Goal: Answer question/provide support

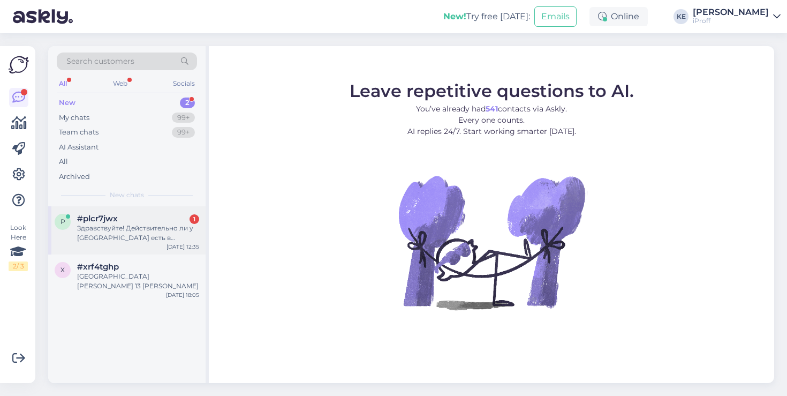
click at [160, 223] on div "Здравствуйте! Действительно ли у [GEOGRAPHIC_DATA] есть в наличии наушники Airp…" at bounding box center [138, 232] width 122 height 19
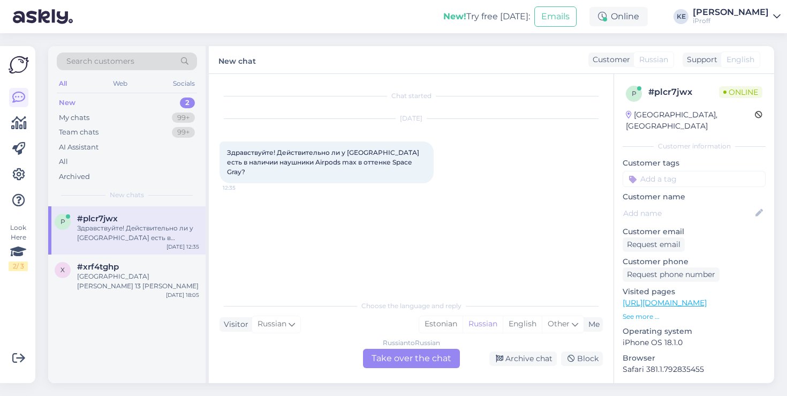
click at [434, 355] on div "Russian to Russian Take over the chat" at bounding box center [411, 358] width 97 height 19
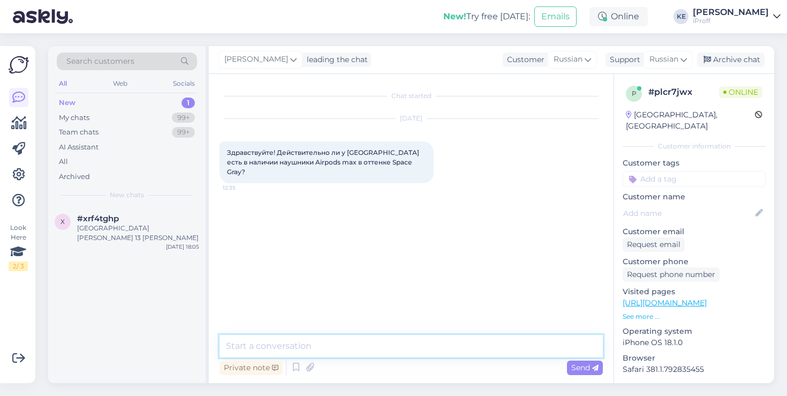
click at [367, 340] on textarea at bounding box center [411, 346] width 383 height 22
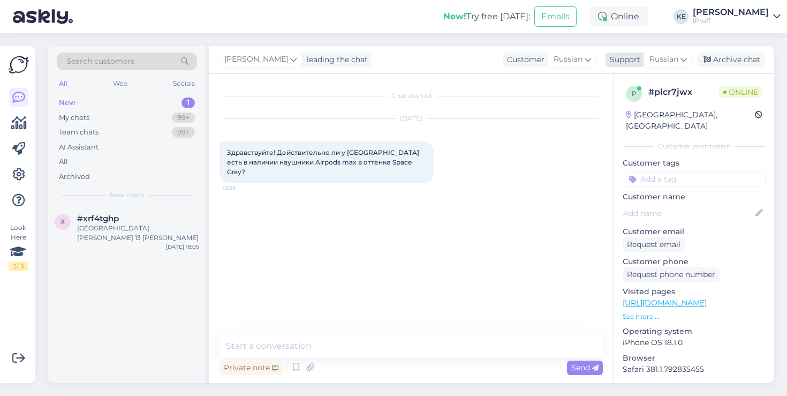
click at [673, 64] on span "Russian" at bounding box center [664, 60] width 29 height 12
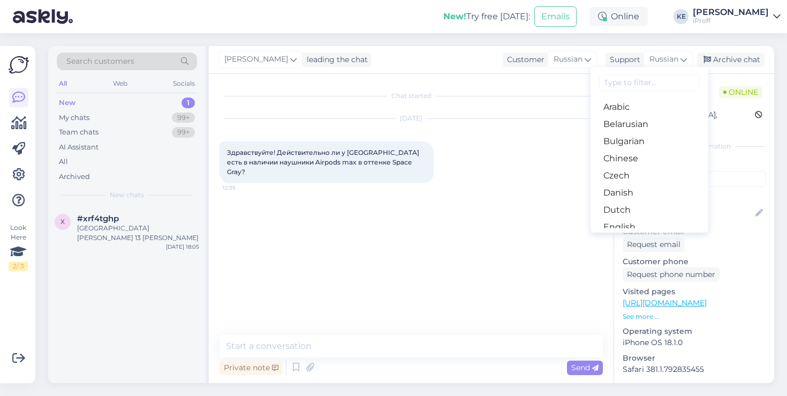
type input "r"
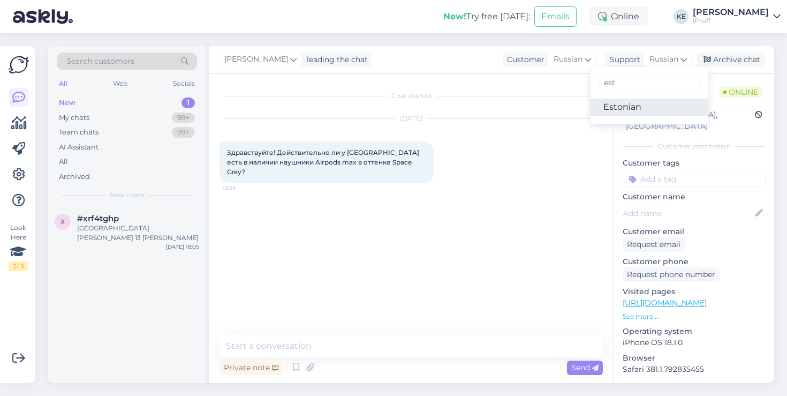
type input "est"
click at [622, 107] on link "Estonian" at bounding box center [650, 107] width 118 height 17
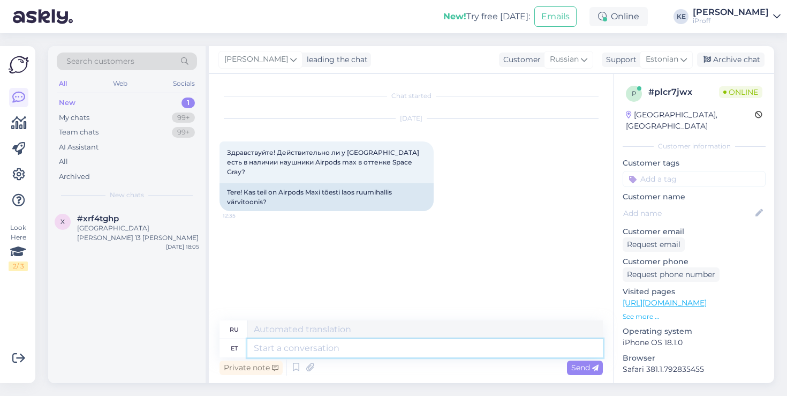
click at [346, 349] on textarea at bounding box center [425, 348] width 356 height 18
type textarea "Tervist!"
type textarea "Ваше здоровье!"
type textarea "Tervist! Kahjuks"
type textarea "Здравствуйте! К сожалению."
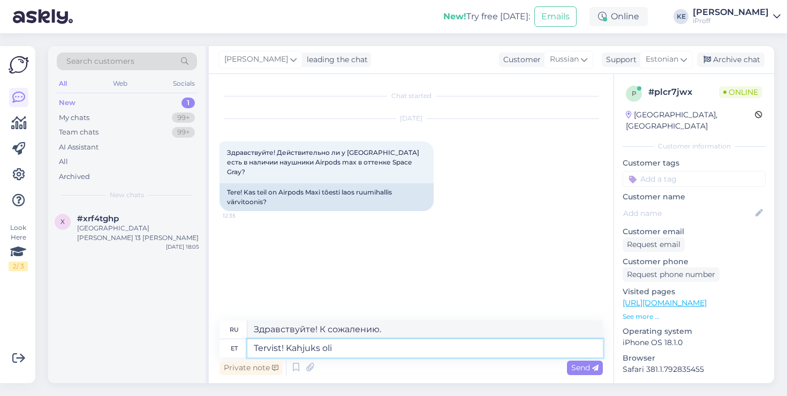
type textarea "Tervist! Kahjuks oli m"
type textarea "Здравствуйте! К сожалению, это было"
type textarea "Tervist! Kahjuks oli meie"
type textarea "Здравствуйте! К сожалению, мы были"
type textarea "Tervist! Kahjuks oli meie süsteemi la"
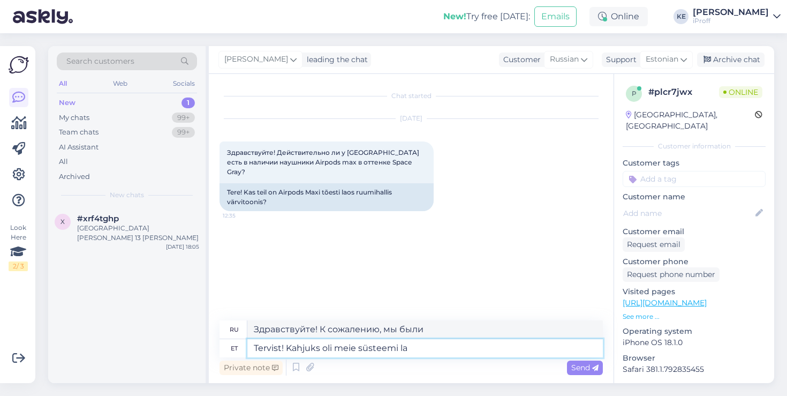
type textarea "Здравствуйте! К сожалению, наша система была..."
type textarea "Tervist! Kahjuks oli meie süsteemi laoseis va"
type textarea "Здравствуйте! К сожалению, нашей системы не оказалось в наличии."
type textarea "Tervist! Kahjuks oli meie süsteemi laoseis vale."
type textarea "Здравствуйте! К сожалению, данные о наличии товара в нашей системе неверны."
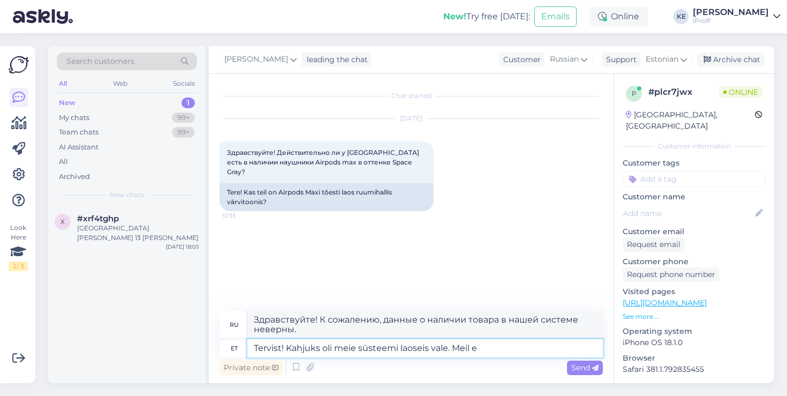
type textarea "Tervist! Kahjuks oli meie süsteemi laoseis vale. [PERSON_NAME]"
type textarea "Здравствуйте! К сожалению, данные о наличии товара в нашей системе оказались не…"
type textarea "Tervist! Kahjuks oli meie süsteemi laoseis vale. [PERSON_NAME] o"
type textarea "Здравствуйте! К сожалению, данные о запасах в нашей системе неверны. У нас нет"
type textarea "Tervist! Kahjuks oli meie süsteemi laoseis vale. [PERSON_NAME] ole kohapeal A"
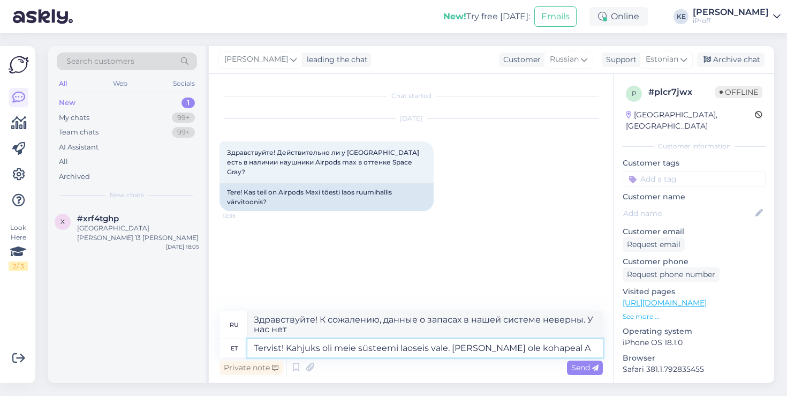
type textarea "Здравствуйте! К сожалению, информация о наличии товара в нашей системе неверна.…"
type textarea "Tervist! Kahjuks oli meie süsteemi laoseis vale. [PERSON_NAME] ole kohapeal Air…"
type textarea "Здравствуйте! К сожалению, информация о наличии в нашей системе неверна. Наушни…"
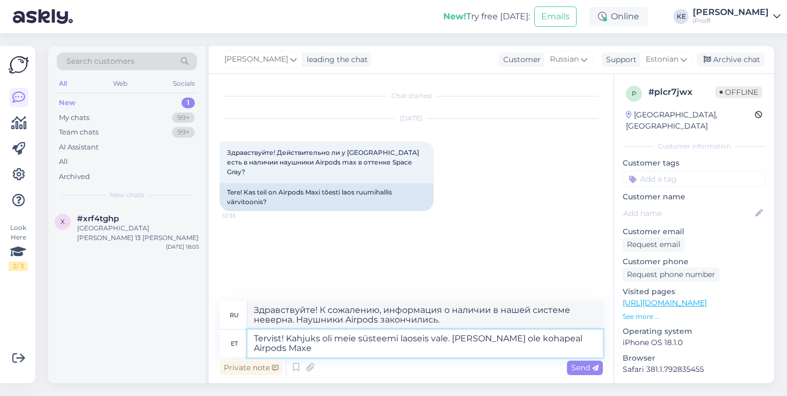
type textarea "Tervist! Kahjuks oli meie süsteemi laoseis vale. [PERSON_NAME] ole kohapeal Air…"
type textarea "Здравствуйте! К сожалению, информация о наличии в нашей системе неверна. Airpod…"
type textarea "Tervist! Kahjuks oli meie süsteemi laoseis vale. [PERSON_NAME] ole kohapeal Air…"
type textarea "Здравствуйте! К сожалению, информация о наличии товара в нашей системе неверна.…"
type textarea "Tervist! Kahjuks oli meie süsteemi laoseis vale. [PERSON_NAME] ole kohapeal Air…"
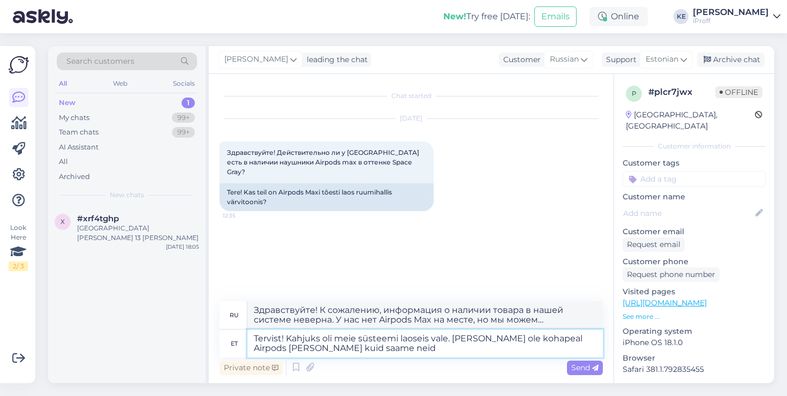
type textarea "Здравствуйте! К сожалению, в нашей системе указан неверный инвентарь. У нас нет…"
type textarea "Tervist! Kahjuks oli meie süsteemi laoseis vale. [PERSON_NAME] ole kohapeal Air…"
type textarea "Здравствуйте! К сожалению, информация о наличии в нашей системе неверна. Airpod…"
type textarea "Tervist! Kahjuks oli meie süsteemi laoseis vale. [PERSON_NAME] ole kohapeal Air…"
type textarea "Здравствуйте! К сожалению, информация о наличии нашей системы неверна. Airpods …"
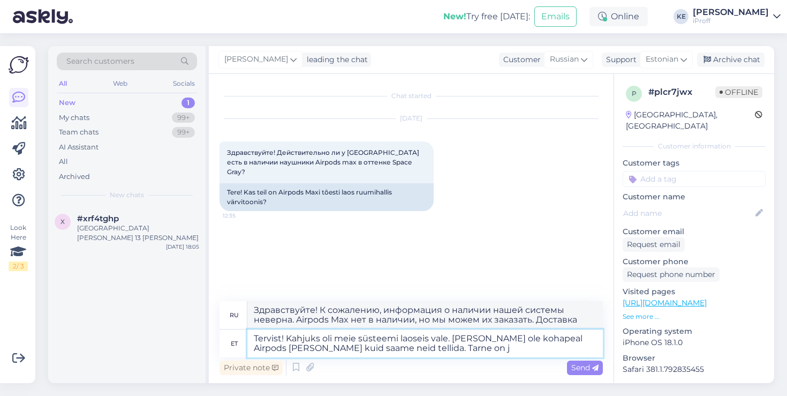
type textarea "Tervist! Kahjuks oli meie süsteemi laoseis vale. [PERSON_NAME] ole kohapeal Air…"
type textarea "Здравствуйте! К сожалению, информация о наличии нашей системы неверна. Airpods …"
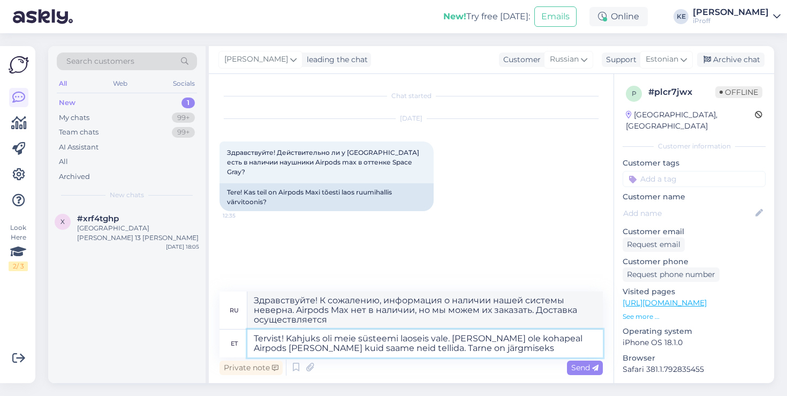
type textarea "Tervist! Kahjuks oli meie süsteemi laoseis vale. [PERSON_NAME] ole kohapeal Air…"
type textarea "Здравствуйте! К сожалению, информация о наличии нашей системы неверна. Airpods …"
type textarea "Tervist! Kahjuks oli meie süsteemi laoseis vale. [PERSON_NAME] ole kohapeal Air…"
type textarea "Здравствуйте! К сожалению, информация о наличии в нашей системе неверна. Airpod…"
type textarea "Tervist! Kahjuks oli meie süsteemi laoseis vale. [PERSON_NAME] ole kohapeal Air…"
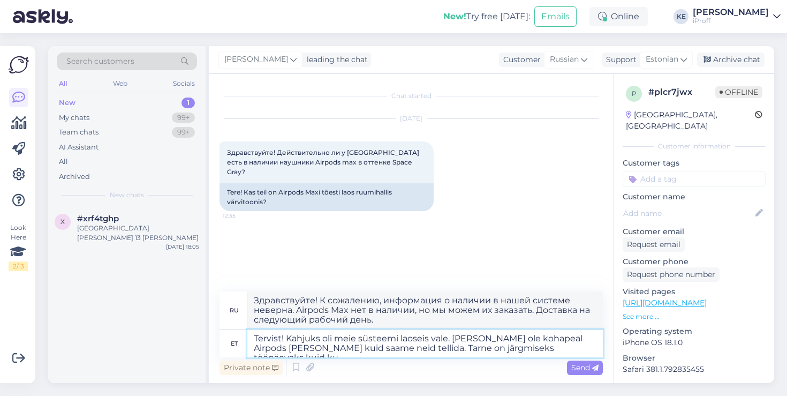
type textarea "Здравствуйте! К сожалению, информация о наличии нашей системы неверна. Airpods …"
type textarea "Tervist! Kahjuks oli meie süsteemi laoseis vale. [PERSON_NAME] ole kohapeal Air…"
type textarea "Здравствуйте! К сожалению, информация о наличии нашей системы неверна. Airpods …"
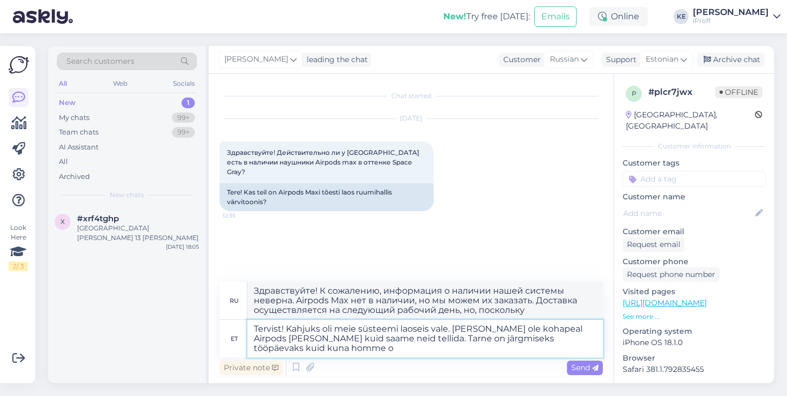
type textarea "Tervist! Kahjuks oli meie süsteemi laoseis vale. [PERSON_NAME] ole kohapeal Air…"
type textarea "Здравствуйте! К сожалению, информация о наличии в нашей системе неверна. Airpod…"
type textarea "Tervist! Kahjuks oli meie süsteemi laoseis vale. [PERSON_NAME] ole kohapeal Air…"
type textarea "Здравствуйте! К сожалению, информация о наличии в нашей системе неверна. Airpod…"
type textarea "Tervist! Kahjuks oli meie süsteemi laoseis vale. [PERSON_NAME] ole kohapeal Air…"
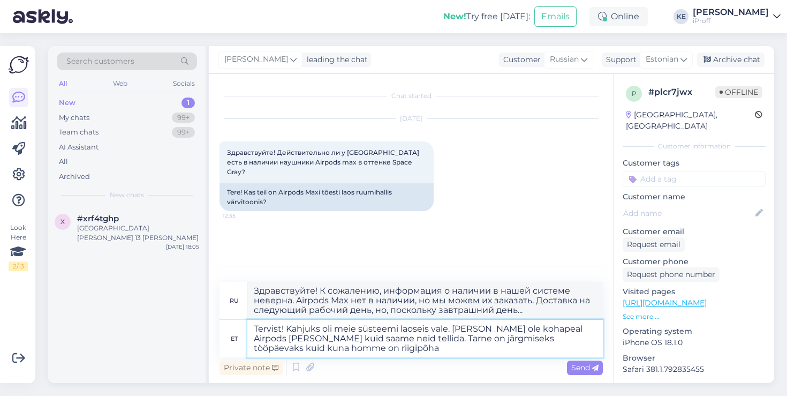
type textarea "Здравствуйте! К сожалению, информация о наличии нашей системы неверна. Airpods …"
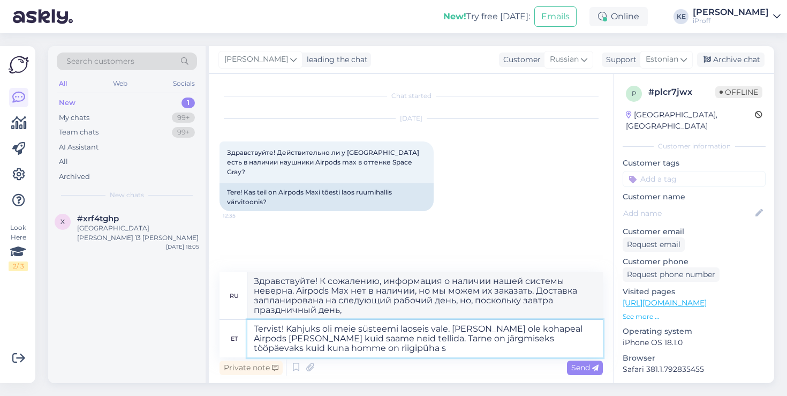
type textarea "Tervist! Kahjuks oli meie süsteemi laoseis vale. [PERSON_NAME] ole kohapeal Air…"
type textarea "Здравствуйте! К сожалению, информация о наличии в нашей системе неверна. Airpod…"
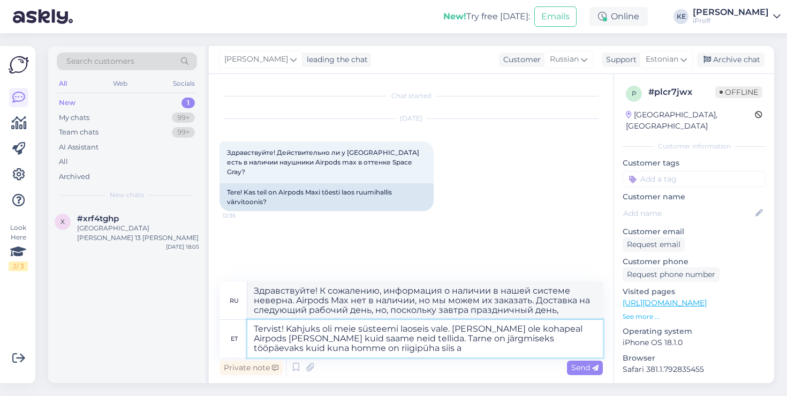
type textarea "Tervist! Kahjuks oli meie süsteemi laoseis vale. [PERSON_NAME] ole kohapeal Air…"
type textarea "Здравствуйте! К сожалению, информация о наличии нашей системы неверна. Airpods …"
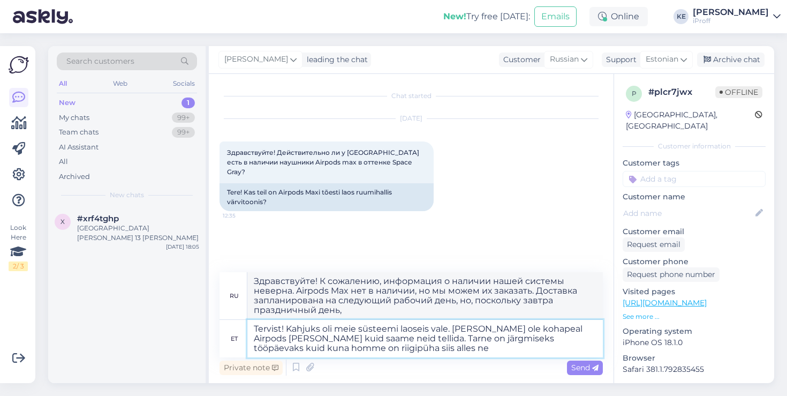
type textarea "Tervist! Kahjuks oli meie süsteemi laoseis vale. [PERSON_NAME] ole kohapeal Air…"
type textarea "Здравствуйте! К сожалению, информация о наличии в нашей системе неверна. У нас …"
type textarea "Tervist! Kahjuks oli meie süsteemi laoseis vale. [PERSON_NAME] ole kohapeal Air…"
type textarea "Здравствуйте! К сожалению, информация о наличии нашей системы неверна. Airpods …"
type textarea "Tervist! Kahjuks oli meie süsteemi laoseis vale. [PERSON_NAME] ole kohapeal Air…"
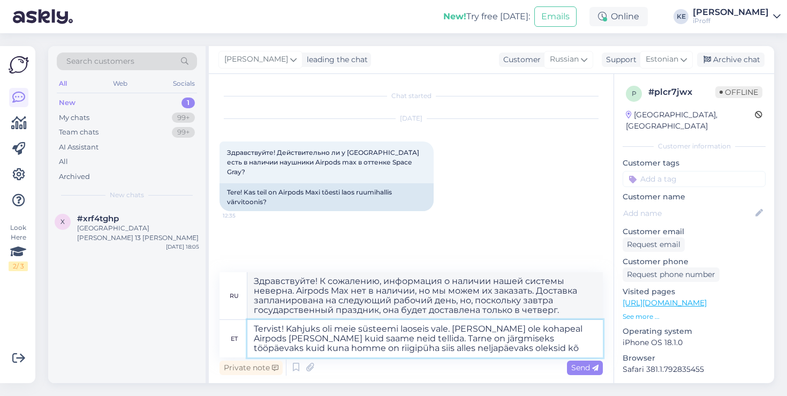
type textarea "Здравствуйте! К сожалению, информация о наличии в нашей системе неверна. У нас …"
type textarea "Tervist! Kahjuks oli meie süsteemi laoseis vale. [PERSON_NAME] ole kohapeal Air…"
type textarea "Здравствуйте! К сожалению, информация о наличии нашей системы неверна. Airpods …"
click at [406, 341] on textarea "Tervist! Kahjuks oli meie süsteemi laoseis vale. [PERSON_NAME] ole kohapeal Air…" at bounding box center [425, 338] width 356 height 37
type textarea "Tervist! Kahjuks oli meie süsteemi laoseis vale. [PERSON_NAME] ole kohapeal Air…"
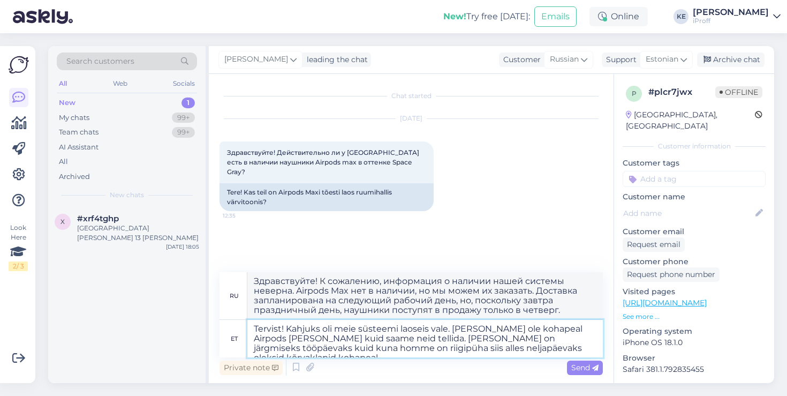
type textarea "Здравствуйте! К сожалению, информация о наличии нашей системы неверна. Airpods …"
type textarea "Tervist! Kahjuks oli meie süsteemi laoseis vale. [PERSON_NAME] ole kohapeal Air…"
type textarea "Здравствуйте! К сожалению, информация о наличии нашей системы неверна. Airpods …"
type textarea "Tervist! Kahjuks oli meie süsteemi laoseis vale. [PERSON_NAME] ole kohapeal Air…"
click at [468, 341] on textarea "Tervist! Kahjuks oli meie süsteemi laoseis vale. [PERSON_NAME] ole kohapeal Air…" at bounding box center [425, 338] width 356 height 37
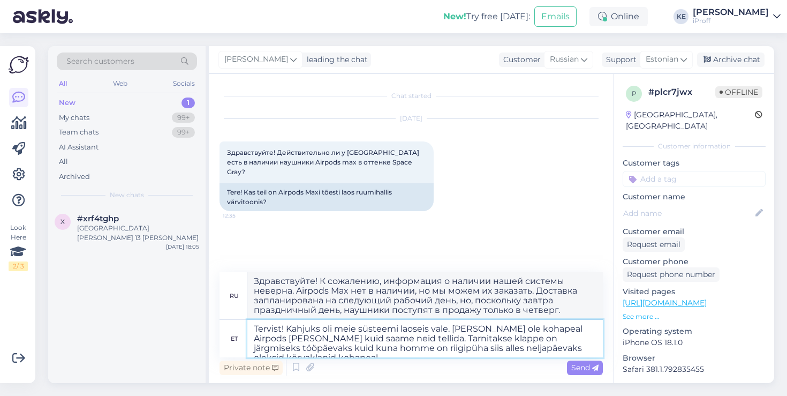
type textarea "Здравствуйте! К сожалению, информация о наличии нашей системы неверна. Airpods …"
click at [468, 341] on textarea "Tervist! Kahjuks oli meie süsteemi laoseis vale. [PERSON_NAME] ole kohapeal Air…" at bounding box center [425, 338] width 356 height 37
type textarea "Tervist! Kahjuks oli meie süsteemi laoseis vale. [PERSON_NAME] ole kohapeal Air…"
type textarea "Здравствуйте! К сожалению, информация о наличии товара в нашей системе неверна.…"
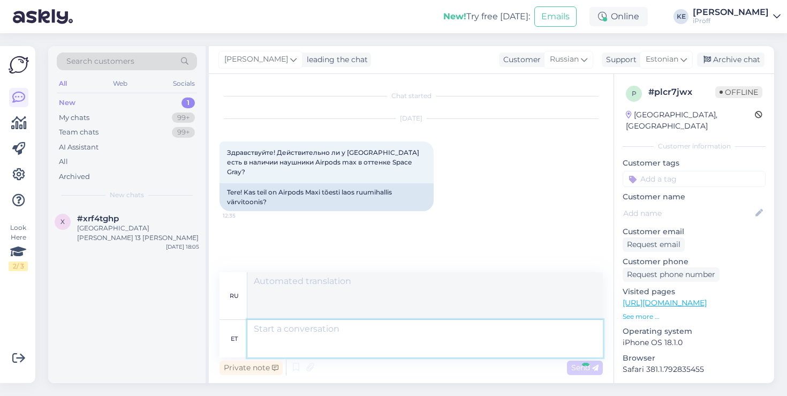
scroll to position [44, 0]
